Goal: Find specific page/section: Find specific page/section

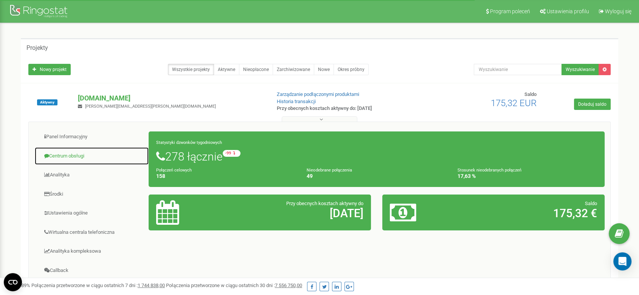
click at [70, 151] on link "Centrum obsługi" at bounding box center [91, 156] width 115 height 19
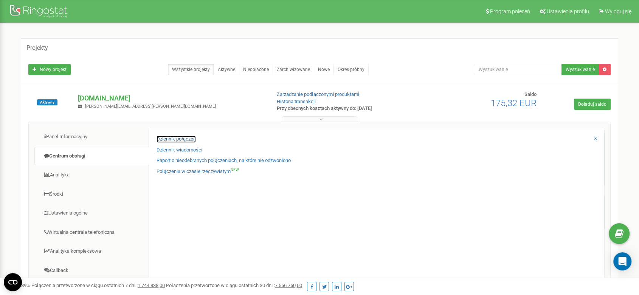
click at [164, 138] on link "Dziennik połączeń" at bounding box center [176, 139] width 39 height 7
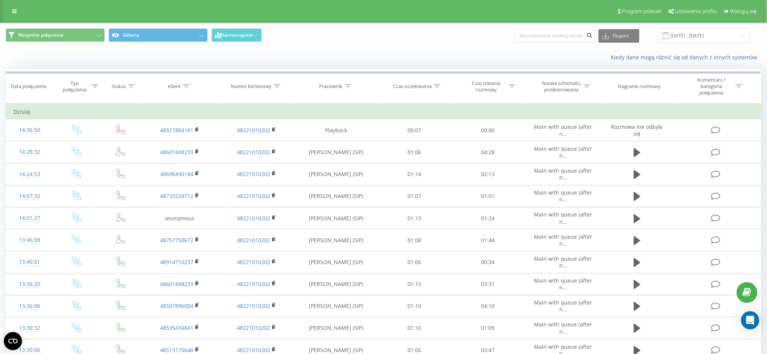
click at [5, 30] on div "Wszystkie połączenia Główny Harmonogram Eksport .csv .xls .xlsx [DATE] - [DATE]" at bounding box center [383, 35] width 766 height 15
click at [13, 18] on div "Program poleceń Ustawienia profilu Wyloguj się" at bounding box center [383, 11] width 767 height 23
click at [13, 12] on icon at bounding box center [14, 11] width 5 height 5
